Goal: Task Accomplishment & Management: Manage account settings

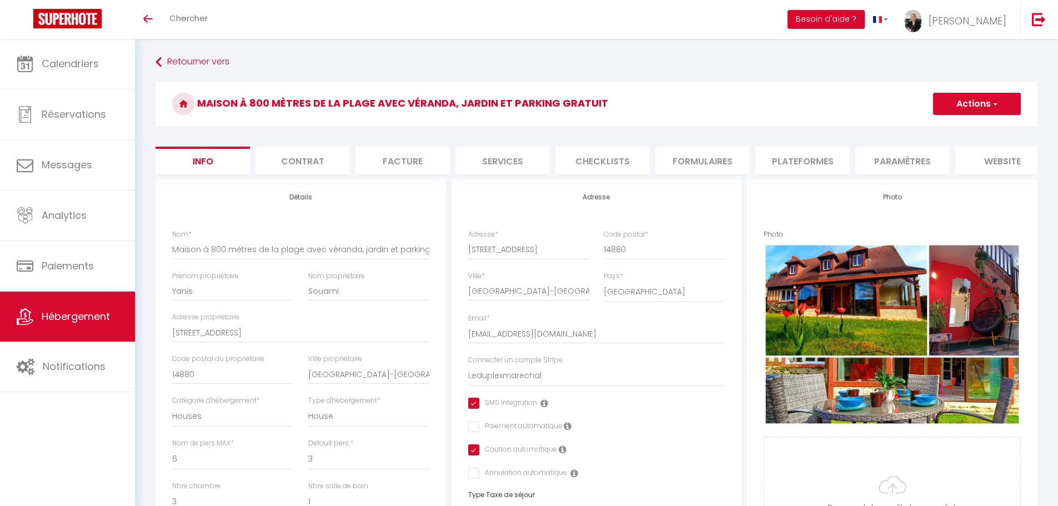
select select "houses"
select select "6"
select select "3"
select select "1"
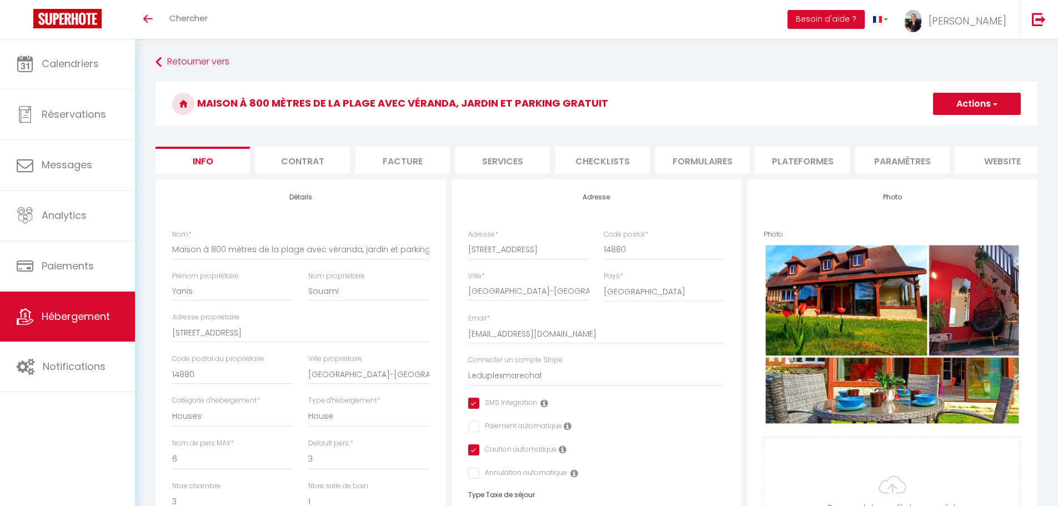
select select "17:00"
select select "23:45"
select select "10:00"
select select "30"
select select "120"
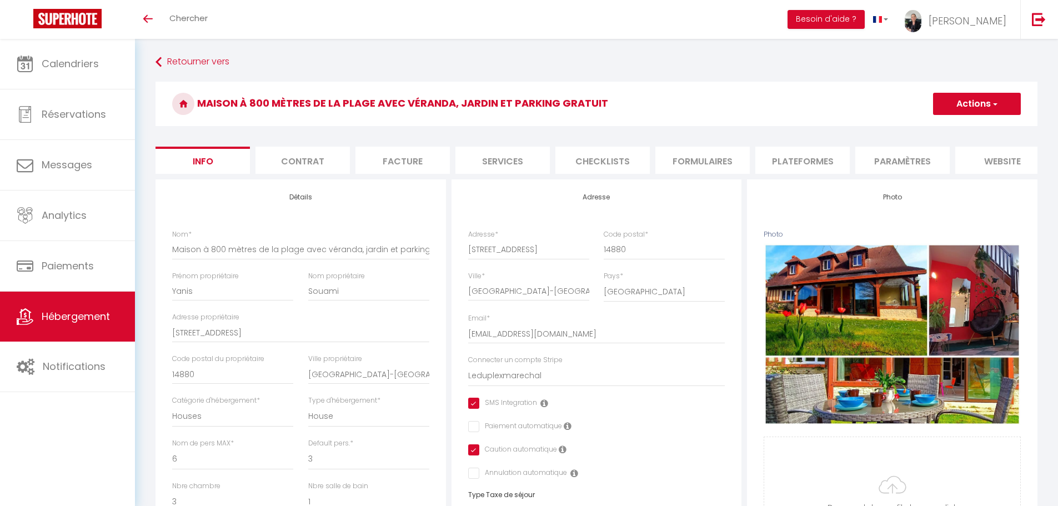
select select "08:00"
select select "28"
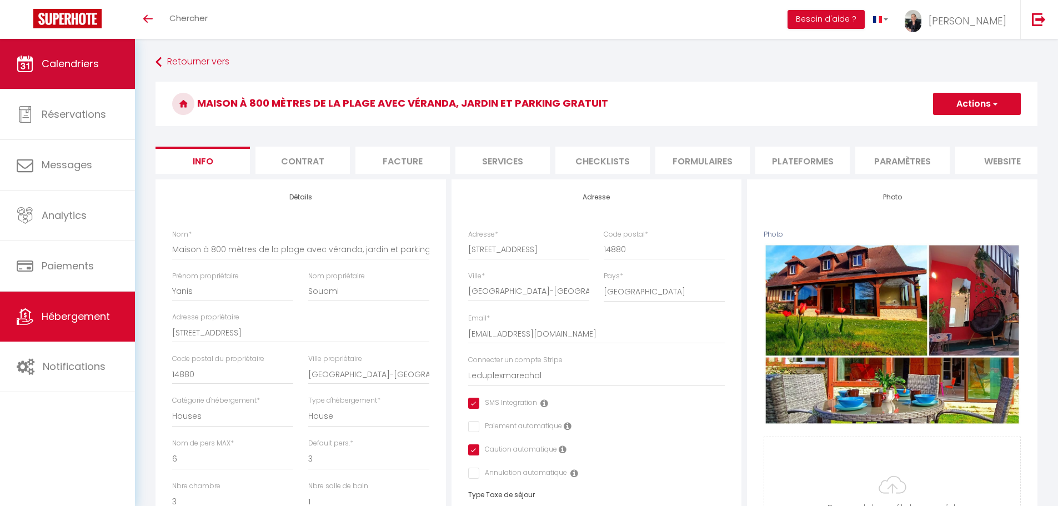
click at [76, 67] on span "Calendriers" at bounding box center [70, 64] width 57 height 14
